Goal: Task Accomplishment & Management: Manage account settings

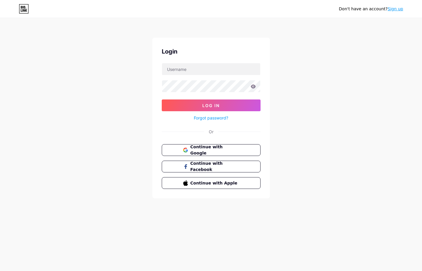
type input "[EMAIL_ADDRESS][DOMAIN_NAME]"
click at [162, 99] on button "Log In" at bounding box center [211, 105] width 99 height 12
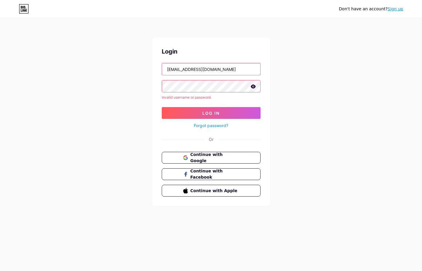
click at [226, 72] on input "[EMAIL_ADDRESS][DOMAIN_NAME]" at bounding box center [211, 69] width 98 height 12
click at [220, 74] on input "[EMAIL_ADDRESS][DOMAIN_NAME]" at bounding box center [211, 69] width 98 height 12
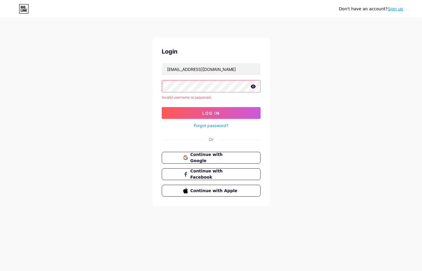
click at [232, 63] on div "[EMAIL_ADDRESS][DOMAIN_NAME]" at bounding box center [211, 69] width 99 height 12
click at [230, 66] on input "[EMAIL_ADDRESS][DOMAIN_NAME]" at bounding box center [211, 69] width 98 height 12
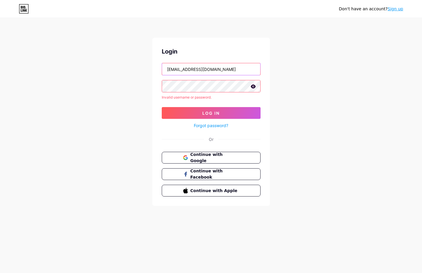
click at [216, 69] on input "[EMAIL_ADDRESS][DOMAIN_NAME]" at bounding box center [211, 69] width 98 height 12
